Goal: Task Accomplishment & Management: Manage account settings

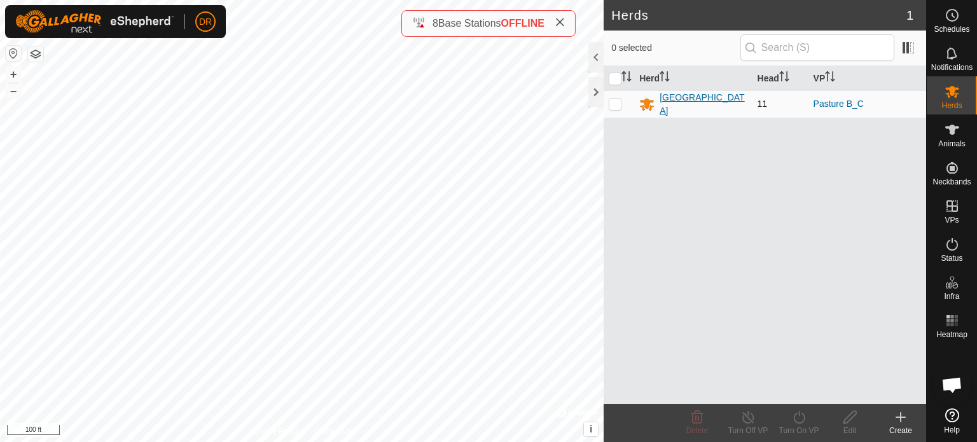
click at [702, 105] on div "[GEOGRAPHIC_DATA]" at bounding box center [702, 104] width 87 height 27
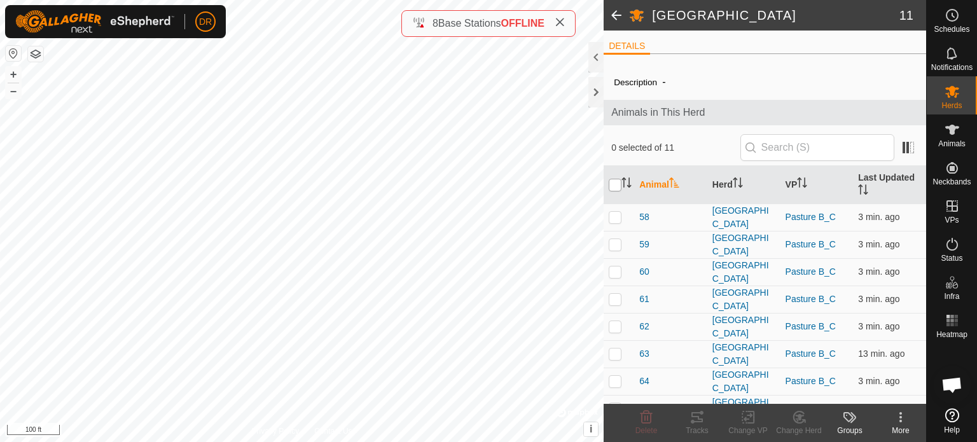
click at [618, 188] on input "checkbox" at bounding box center [615, 185] width 13 height 13
checkbox input "true"
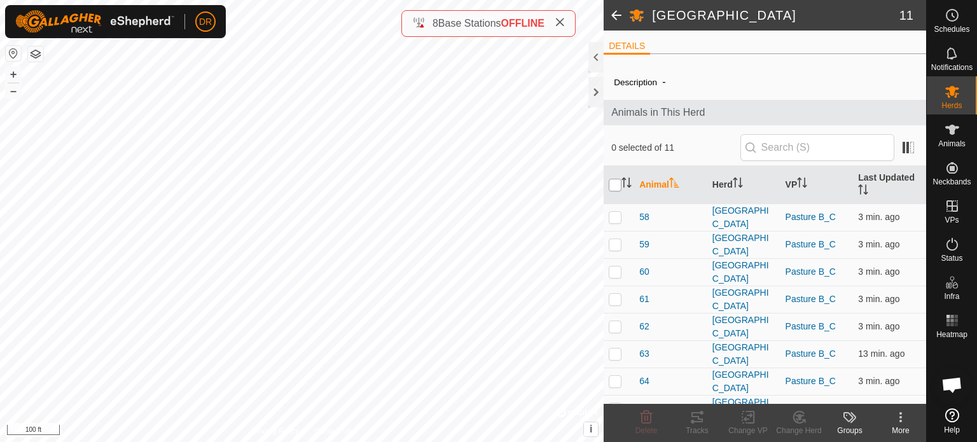
checkbox input "true"
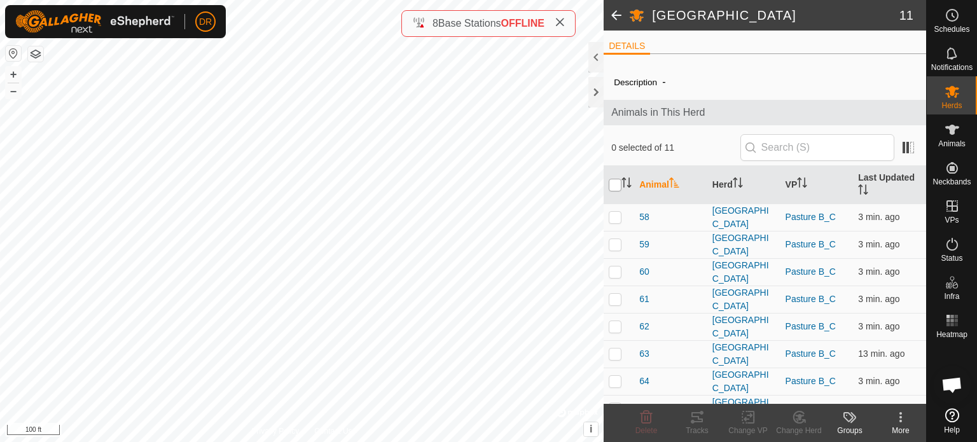
checkbox input "true"
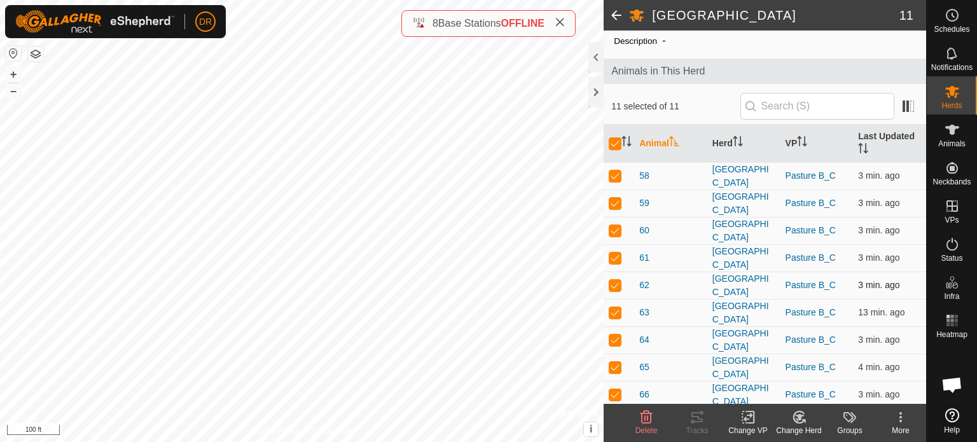
scroll to position [99, 0]
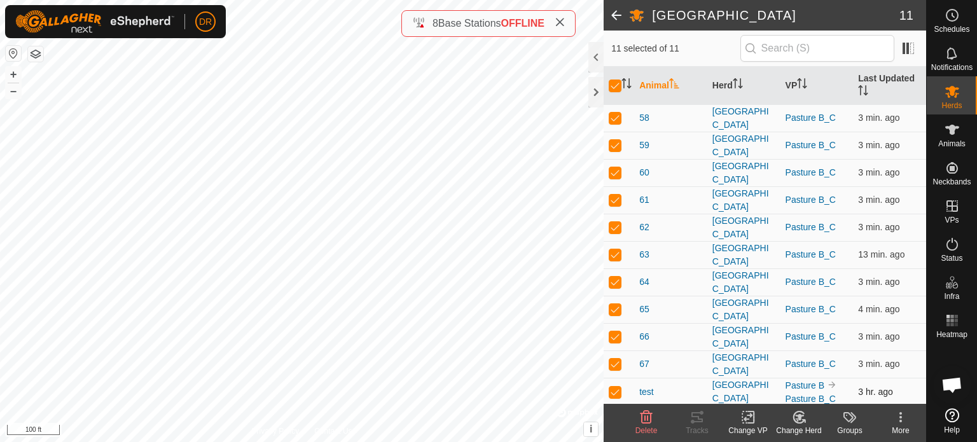
click at [617, 387] on p-checkbox at bounding box center [615, 392] width 13 height 10
checkbox input "false"
click at [745, 422] on icon at bounding box center [748, 417] width 16 height 15
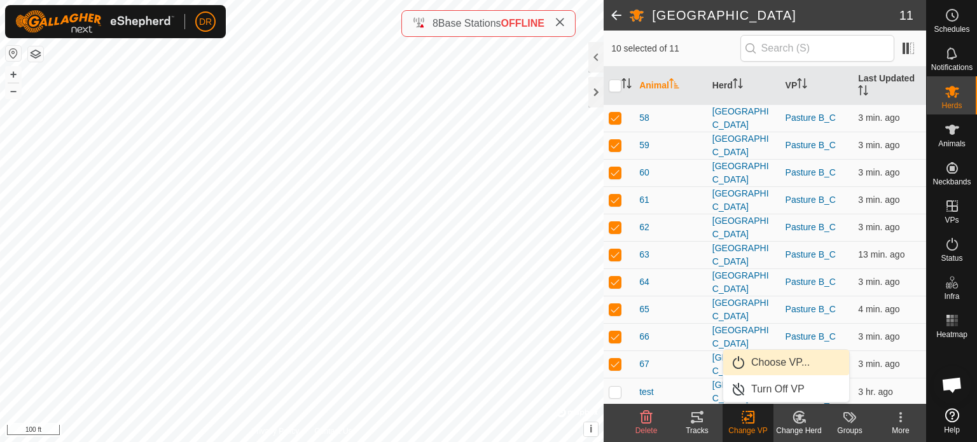
click at [769, 360] on link "Choose VP..." at bounding box center [786, 362] width 126 height 25
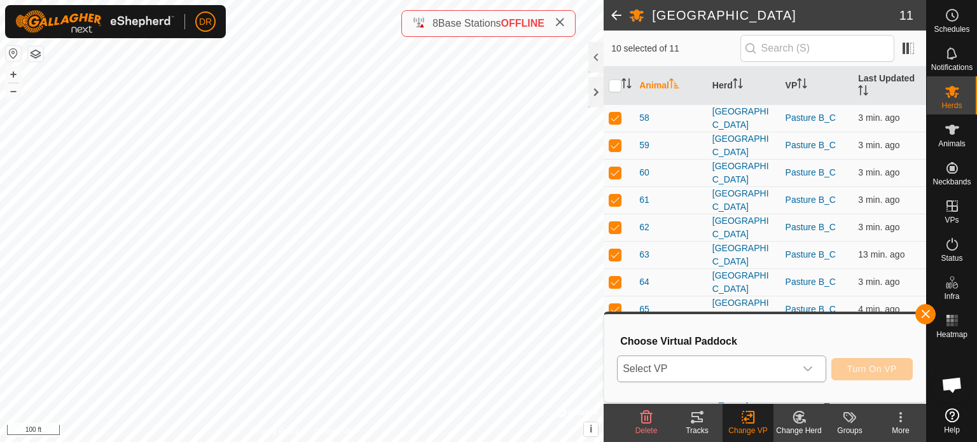
click at [806, 372] on icon "dropdown trigger" at bounding box center [808, 369] width 10 height 10
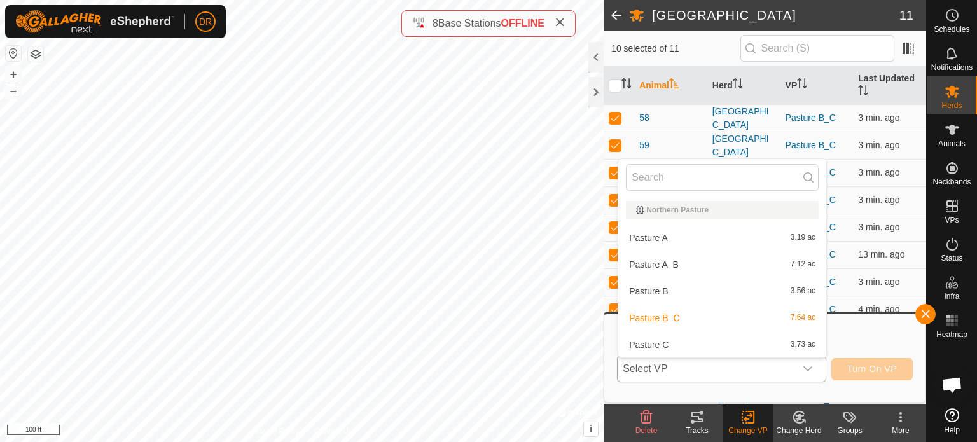
click at [672, 287] on li "Pasture B 3.56 ac" at bounding box center [722, 291] width 208 height 25
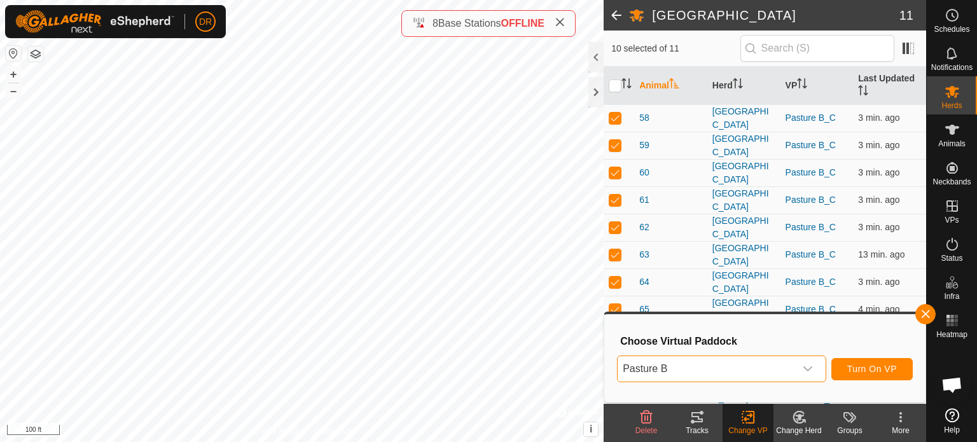
click at [806, 369] on icon "dropdown trigger" at bounding box center [807, 368] width 9 height 5
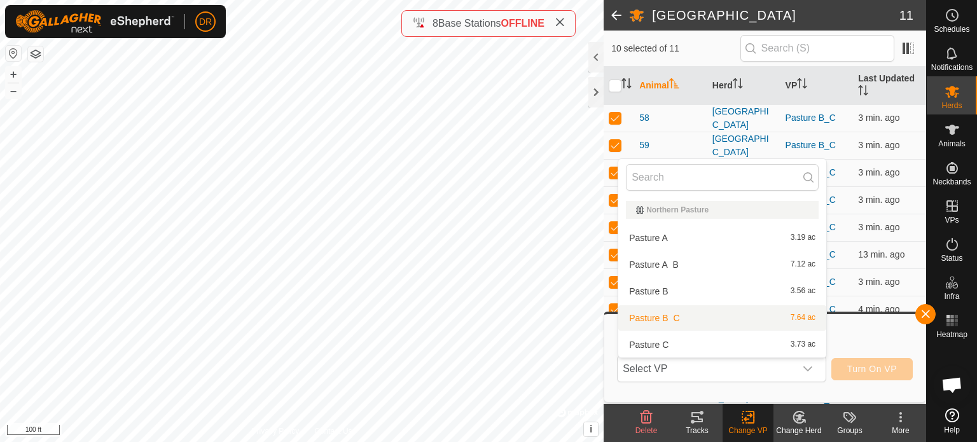
click at [679, 318] on li "Pasture B_C 7.64 ac" at bounding box center [722, 317] width 208 height 25
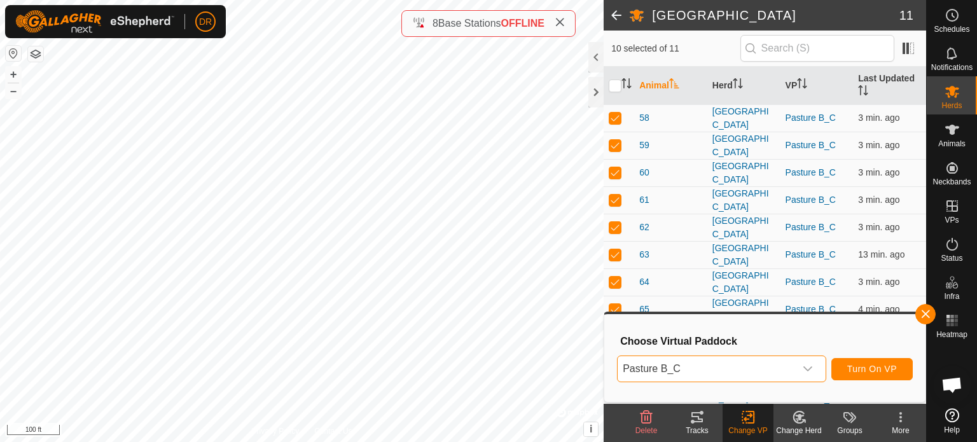
click at [803, 368] on icon "dropdown trigger" at bounding box center [808, 369] width 10 height 10
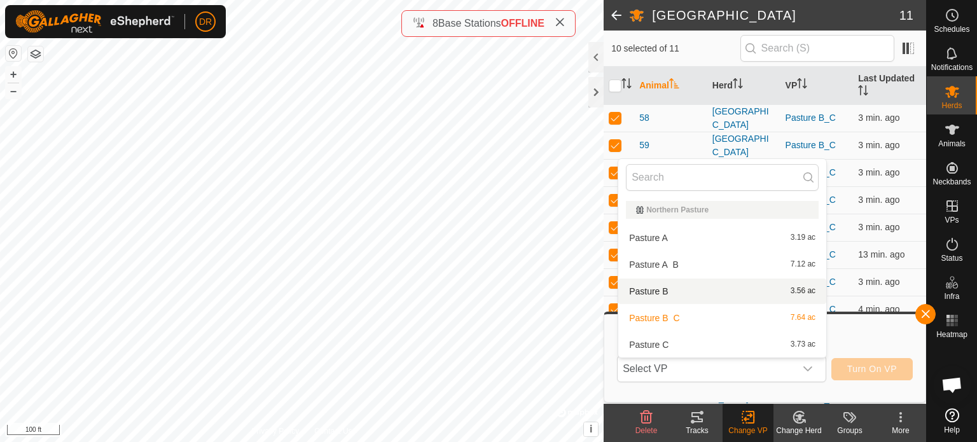
click at [718, 300] on li "Pasture B 3.56 ac" at bounding box center [722, 291] width 208 height 25
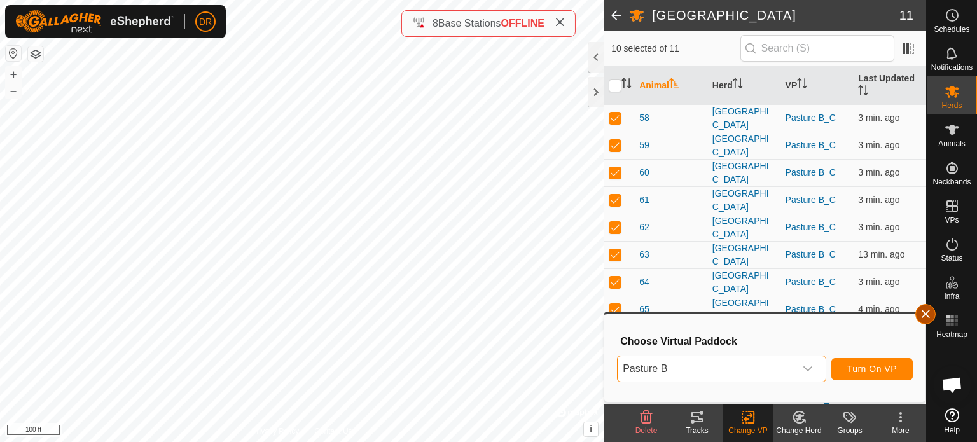
click at [921, 317] on button "button" at bounding box center [925, 314] width 20 height 20
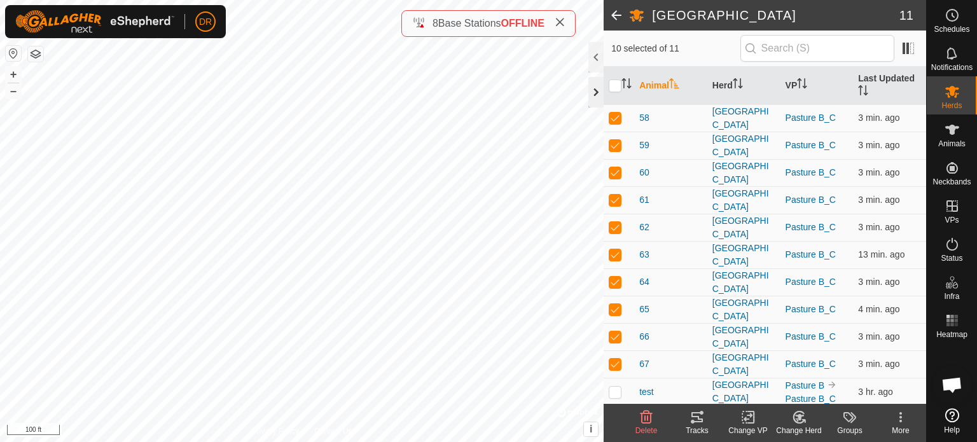
click at [591, 97] on div at bounding box center [595, 92] width 15 height 31
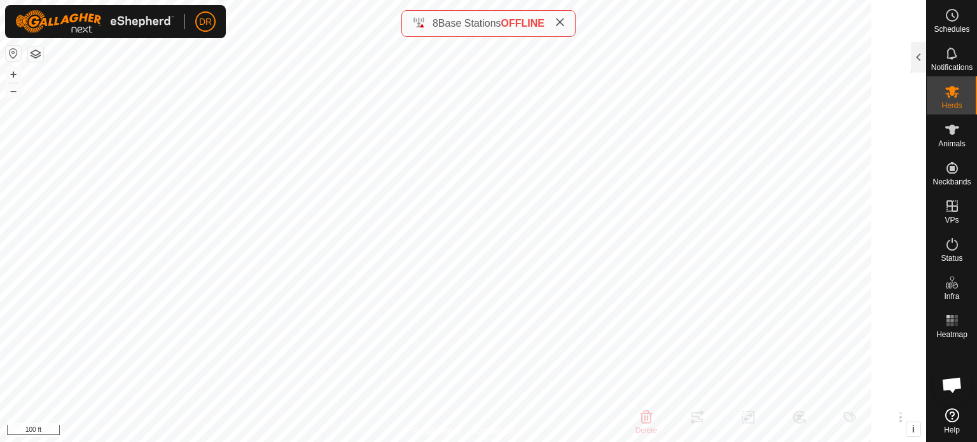
scroll to position [145, 0]
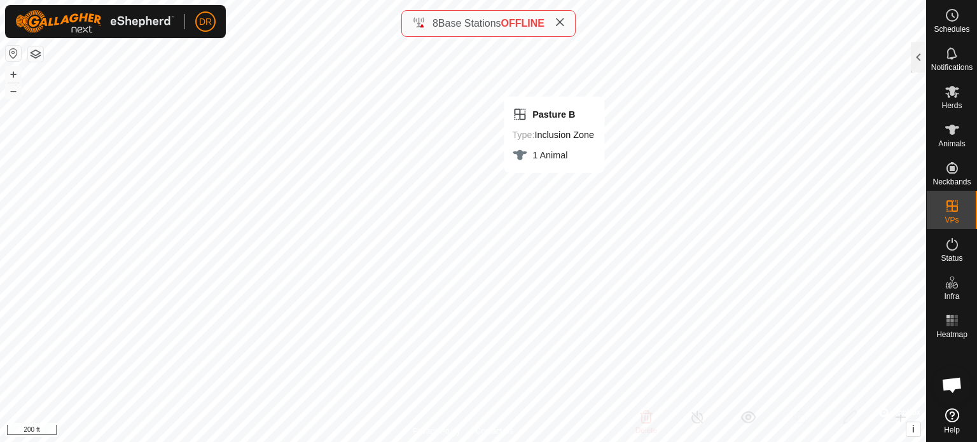
checkbox input "false"
checkbox input "true"
checkbox input "false"
click at [923, 50] on div at bounding box center [918, 57] width 15 height 31
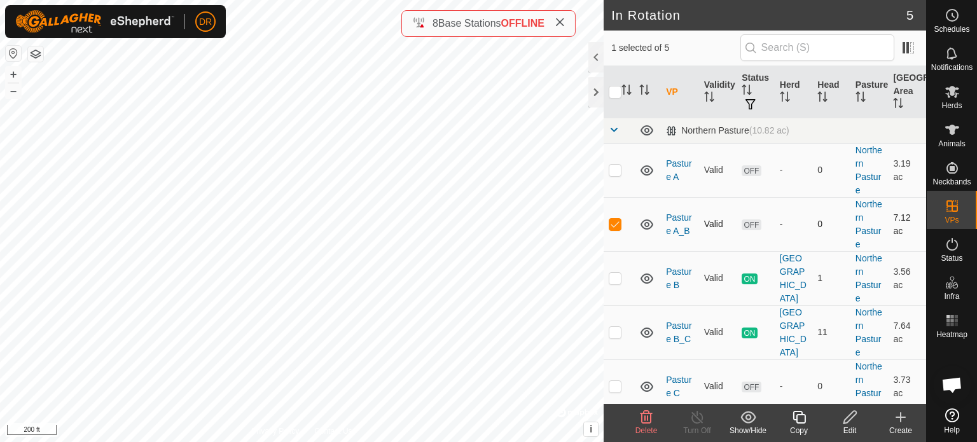
click at [616, 221] on p-checkbox at bounding box center [615, 224] width 13 height 10
checkbox input "false"
click at [675, 272] on link "Pasture B" at bounding box center [678, 278] width 25 height 24
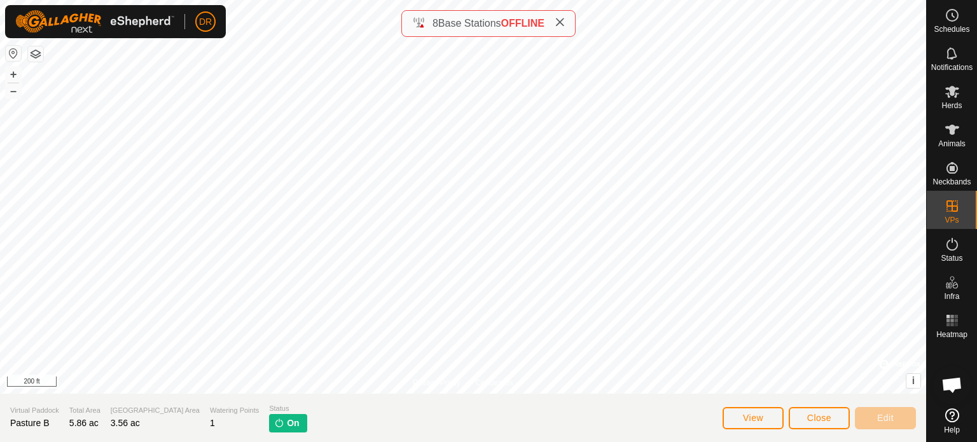
click at [287, 418] on span "On" at bounding box center [293, 423] width 12 height 13
click at [771, 424] on button "View" at bounding box center [752, 418] width 61 height 22
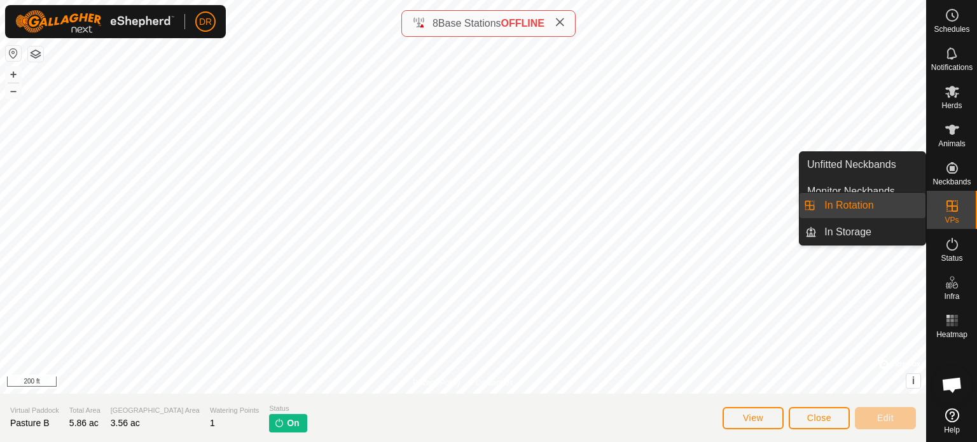
click at [951, 202] on icon at bounding box center [951, 205] width 15 height 15
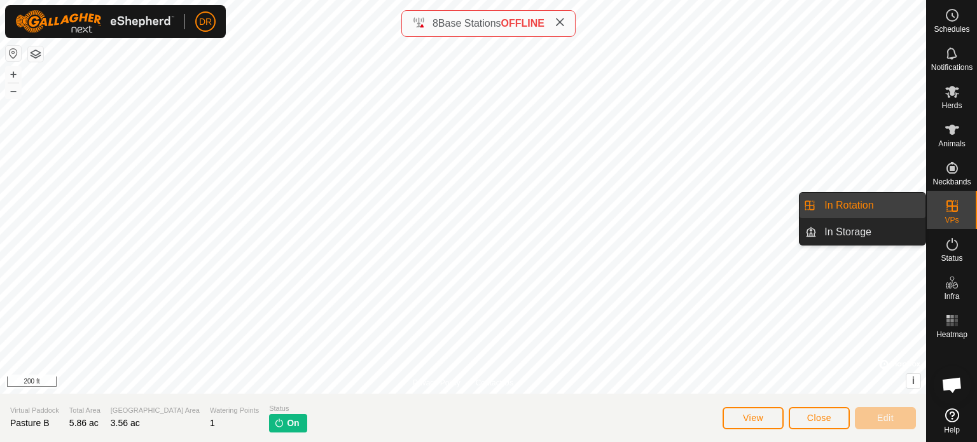
click at [888, 210] on link "In Rotation" at bounding box center [870, 205] width 109 height 25
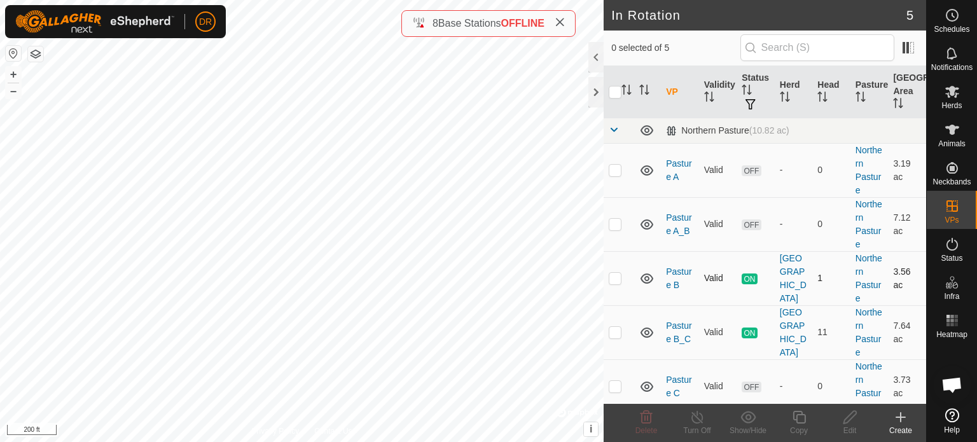
click at [610, 279] on p-checkbox at bounding box center [615, 278] width 13 height 10
checkbox input "true"
click at [698, 422] on icon at bounding box center [696, 417] width 11 height 13
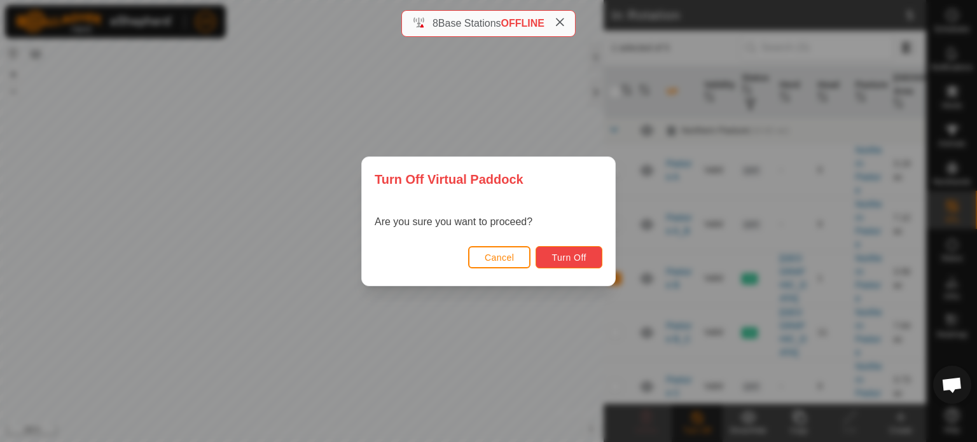
click at [578, 260] on span "Turn Off" at bounding box center [568, 257] width 35 height 10
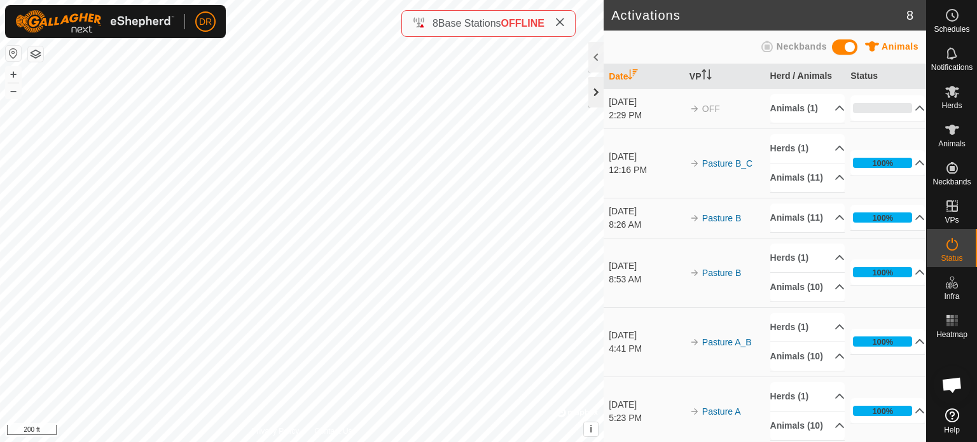
click at [594, 97] on div at bounding box center [595, 92] width 15 height 31
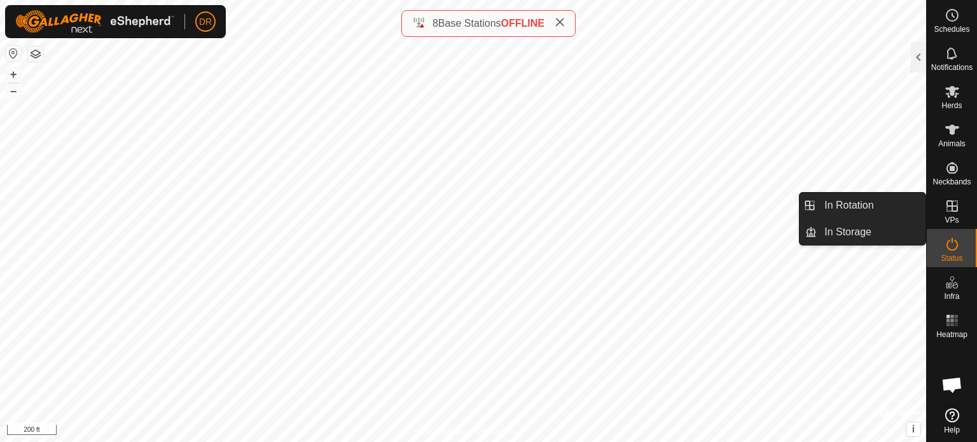
click at [888, 208] on link "In Rotation" at bounding box center [870, 205] width 109 height 25
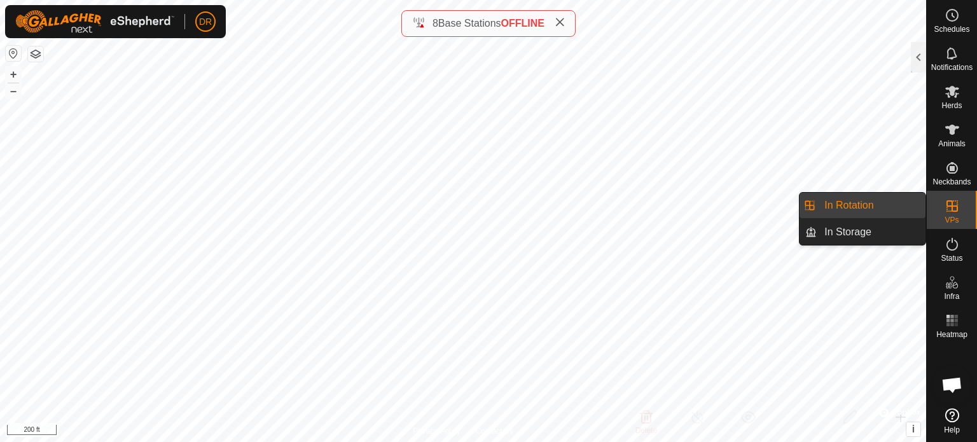
click at [848, 209] on link "In Rotation" at bounding box center [870, 205] width 109 height 25
click at [865, 208] on link "In Rotation" at bounding box center [870, 205] width 109 height 25
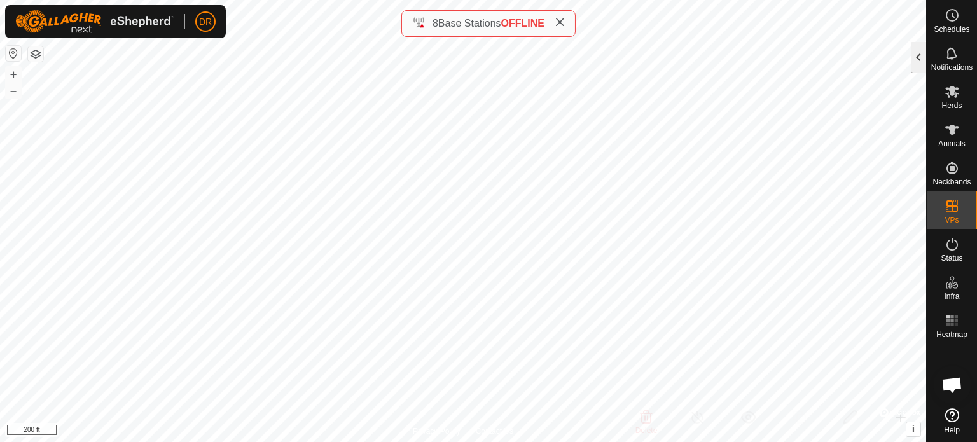
click at [921, 58] on div at bounding box center [918, 57] width 15 height 31
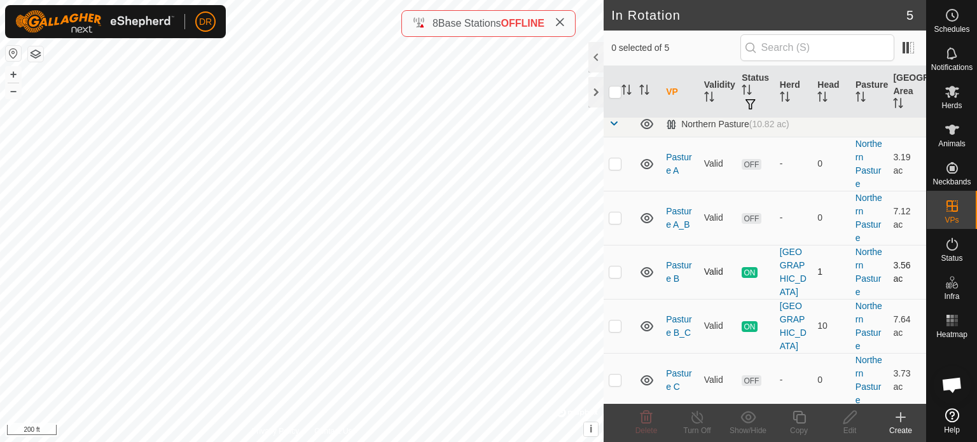
scroll to position [8, 0]
click at [679, 258] on link "Pasture B" at bounding box center [678, 270] width 25 height 24
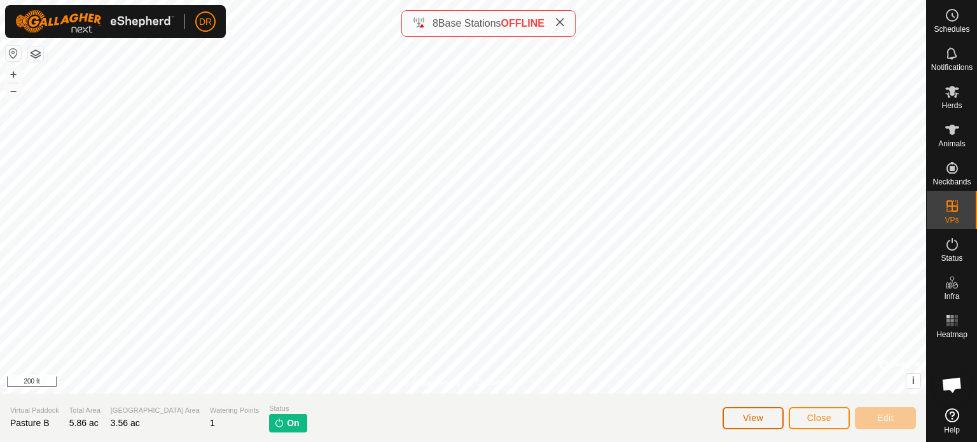
click at [748, 413] on span "View" at bounding box center [753, 418] width 20 height 10
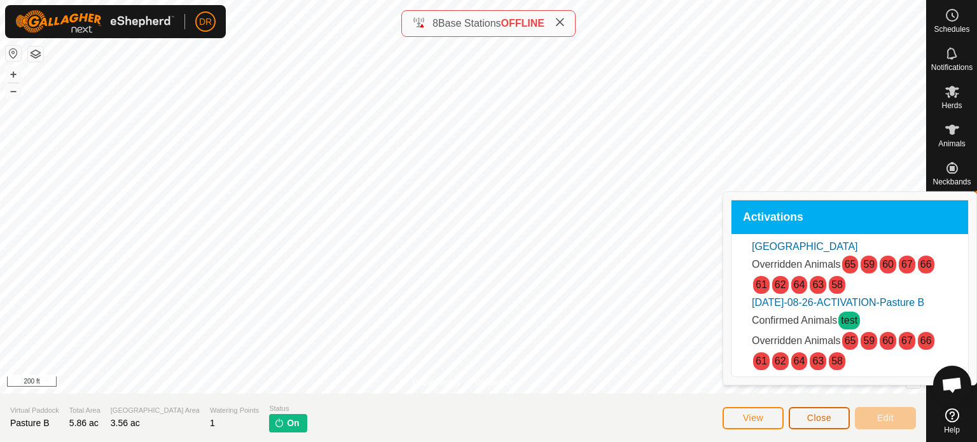
click at [816, 413] on span "Close" at bounding box center [819, 418] width 24 height 10
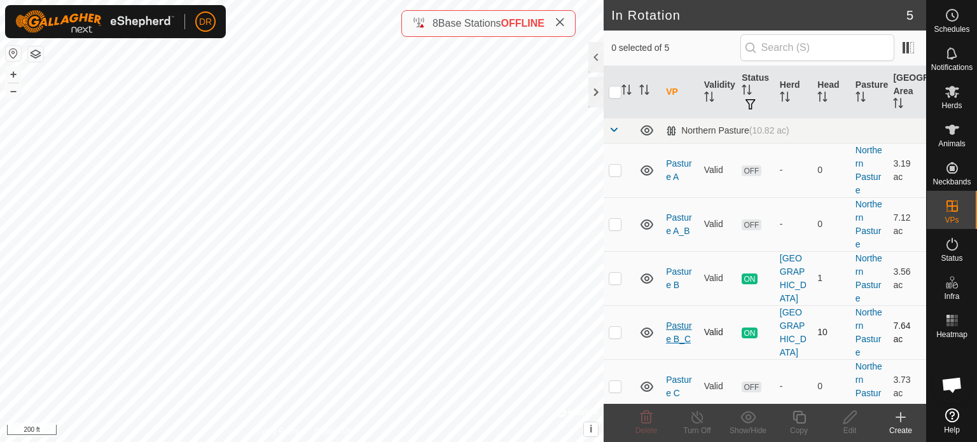
click at [677, 326] on link "Pasture B_C" at bounding box center [678, 332] width 25 height 24
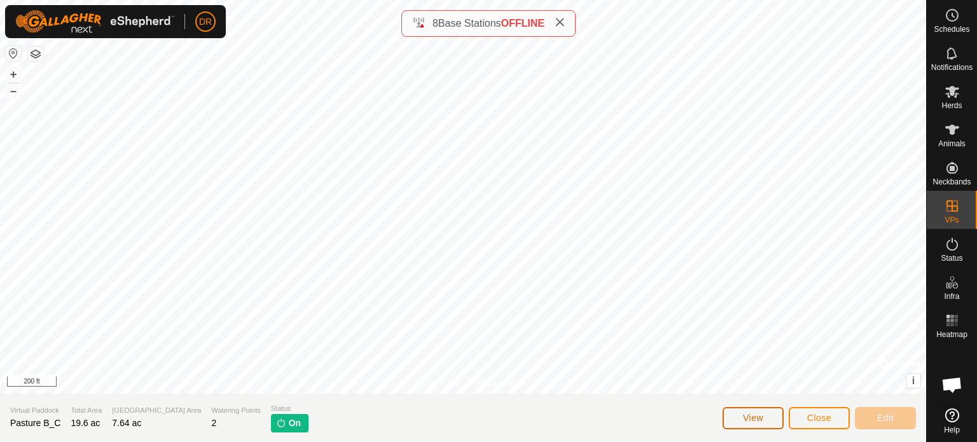
click at [774, 422] on button "View" at bounding box center [752, 418] width 61 height 22
click at [562, 21] on icon at bounding box center [560, 22] width 10 height 10
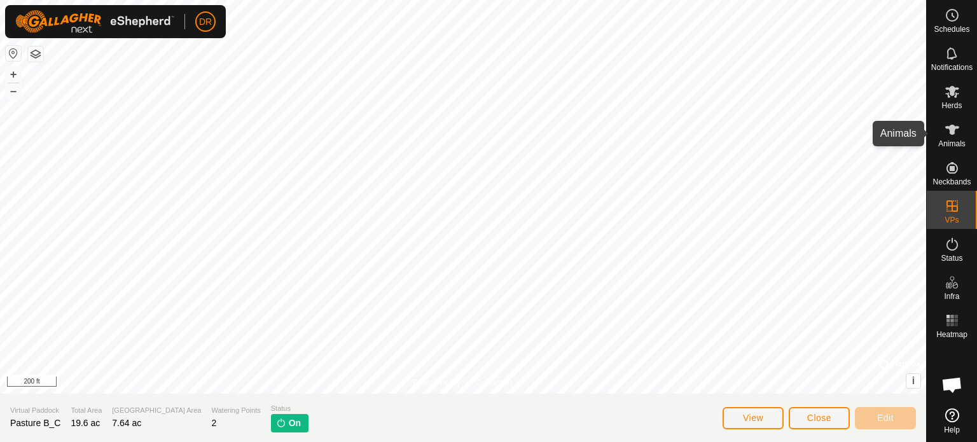
click at [946, 134] on icon at bounding box center [951, 129] width 15 height 15
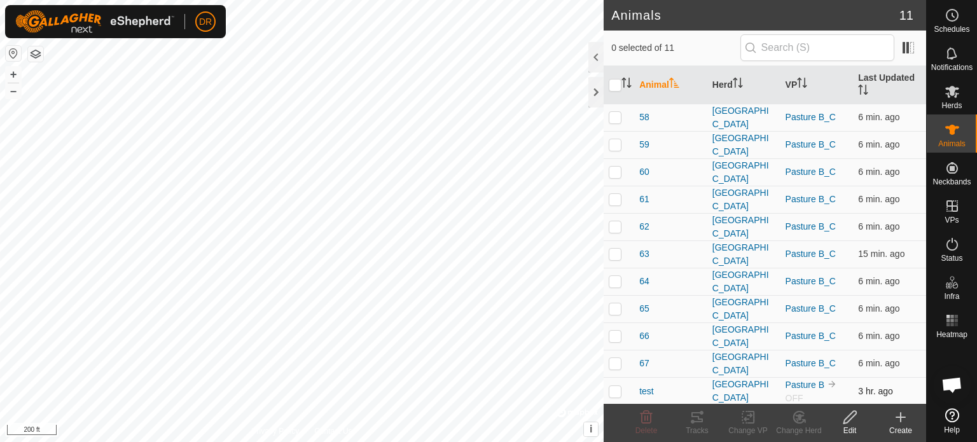
click at [616, 394] on p-checkbox at bounding box center [615, 391] width 13 height 10
checkbox input "true"
click at [796, 422] on icon at bounding box center [798, 416] width 11 height 11
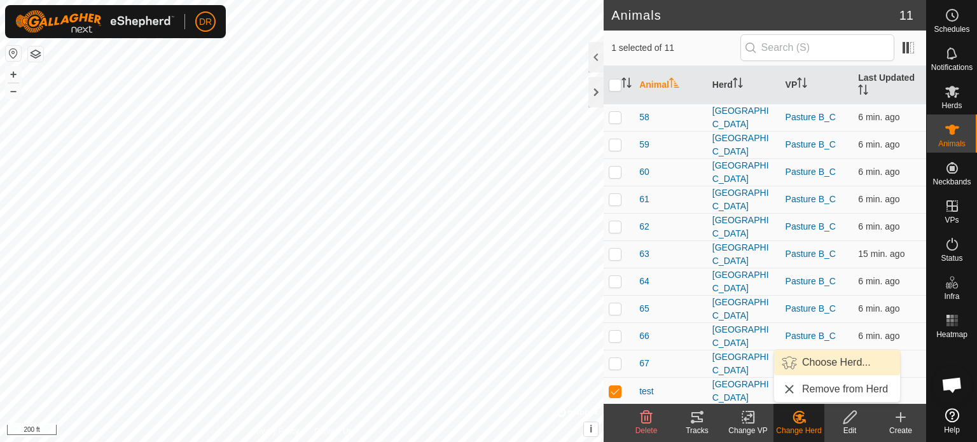
click at [836, 363] on link "Choose Herd..." at bounding box center [837, 362] width 126 height 25
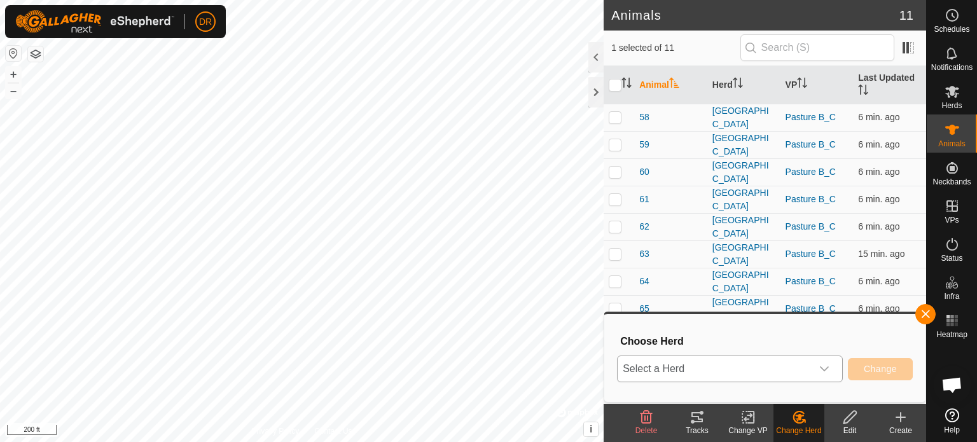
click at [743, 368] on span "Select a Herd" at bounding box center [714, 368] width 194 height 25
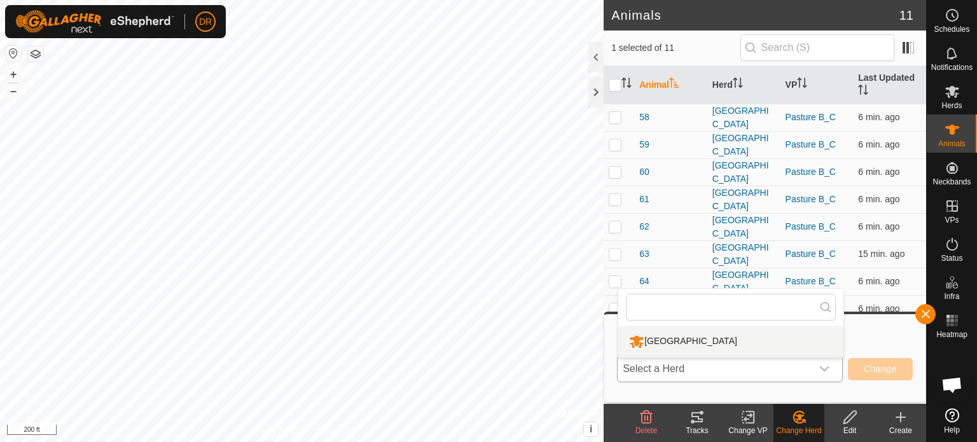
click at [775, 370] on span "Select a Herd" at bounding box center [714, 368] width 194 height 25
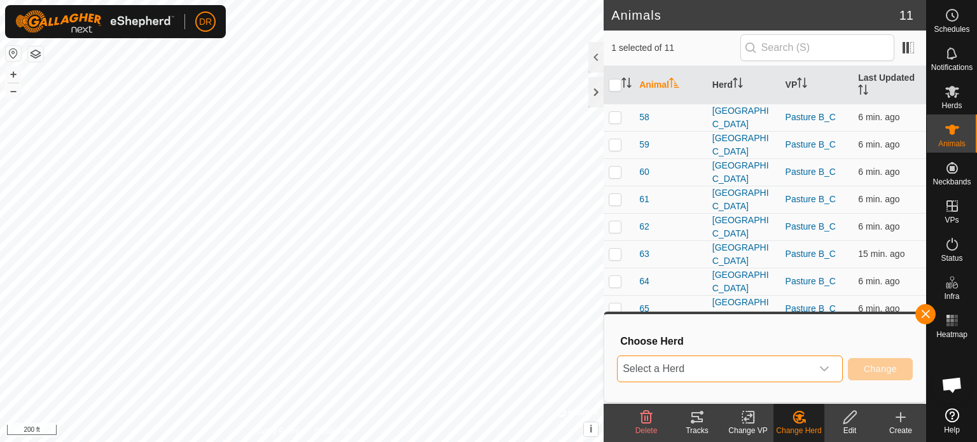
click at [847, 423] on icon at bounding box center [849, 417] width 13 height 13
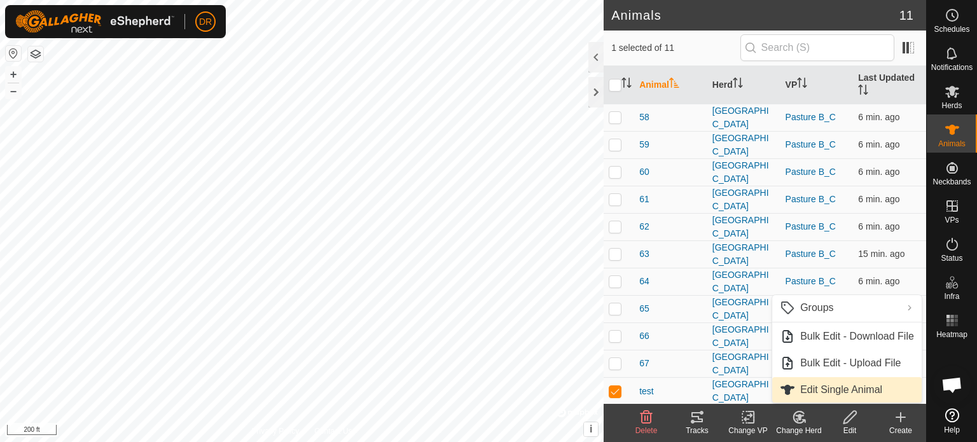
click at [822, 396] on link "Edit Single Animal" at bounding box center [846, 389] width 149 height 25
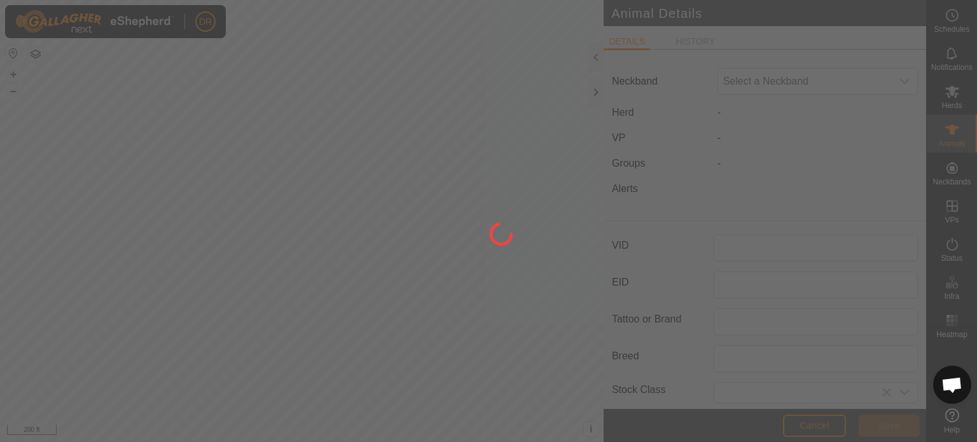
type input "test"
type input "0"
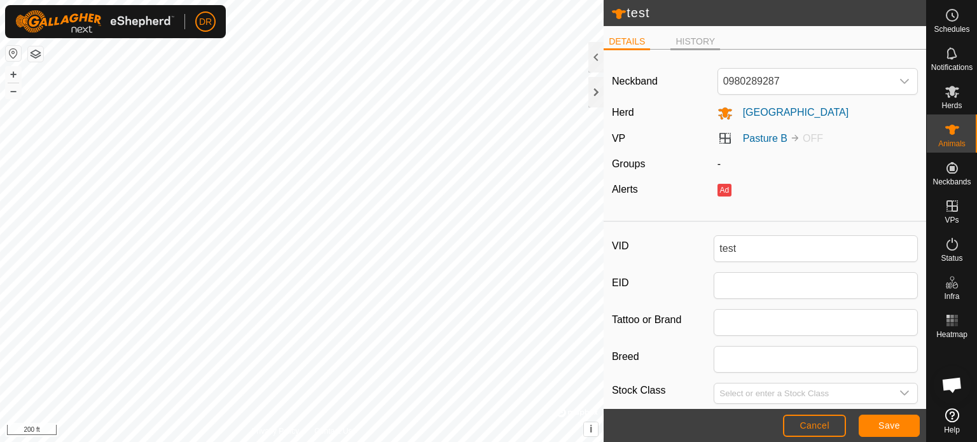
click at [693, 36] on li "HISTORY" at bounding box center [695, 42] width 50 height 15
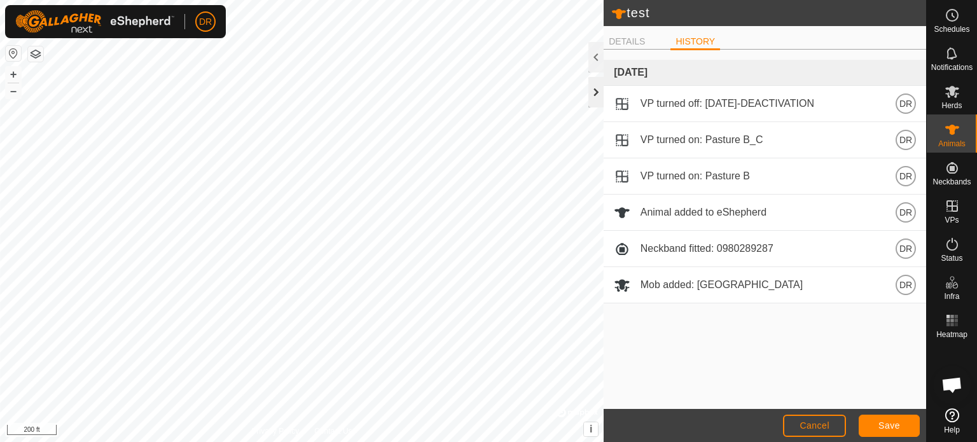
click at [595, 90] on div at bounding box center [595, 92] width 15 height 31
